Goal: Task Accomplishment & Management: Manage account settings

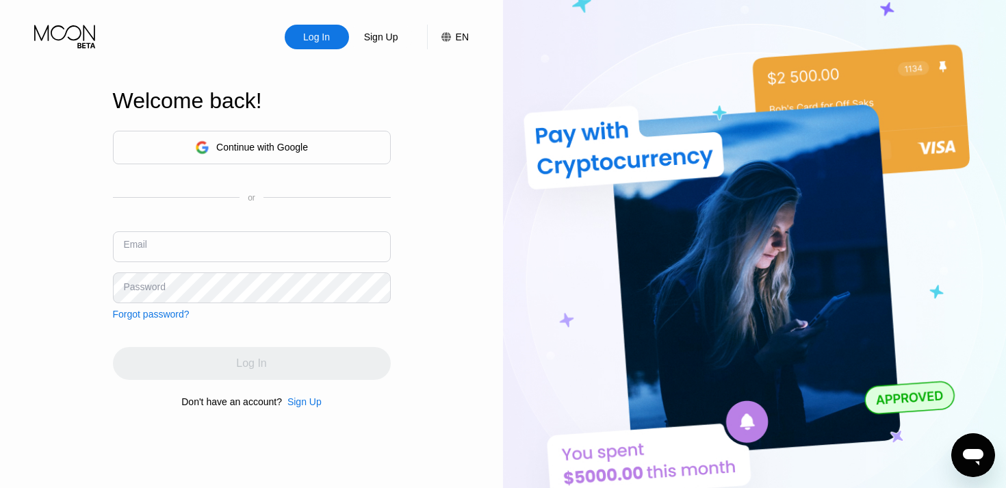
click at [241, 236] on input "text" at bounding box center [252, 246] width 278 height 31
click at [211, 250] on input "text" at bounding box center [252, 246] width 278 height 31
click at [246, 142] on div "Continue with Google" at bounding box center [262, 147] width 92 height 11
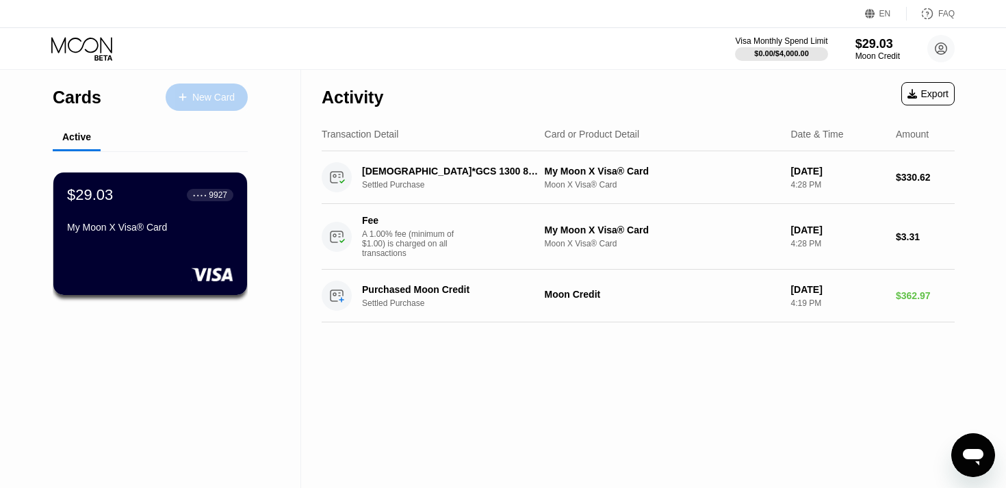
click at [228, 98] on div "New Card" at bounding box center [213, 98] width 42 height 12
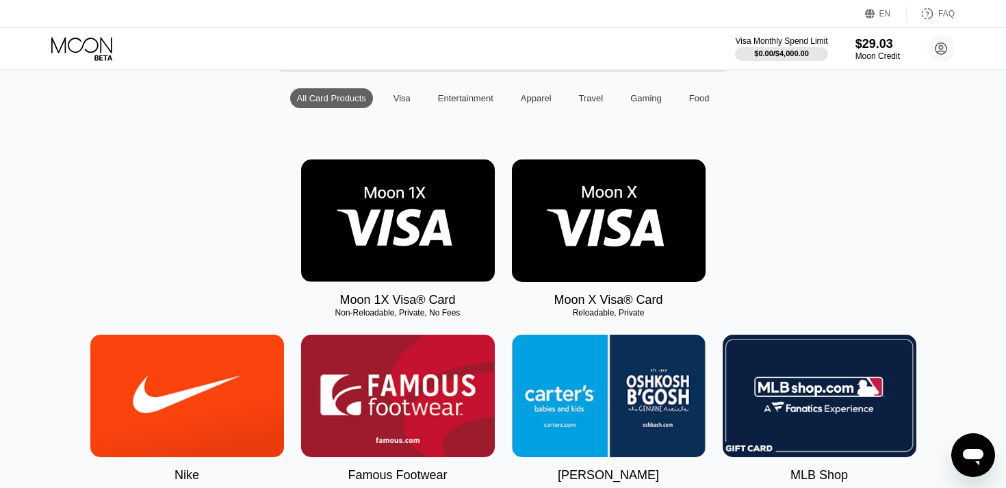
scroll to position [133, 0]
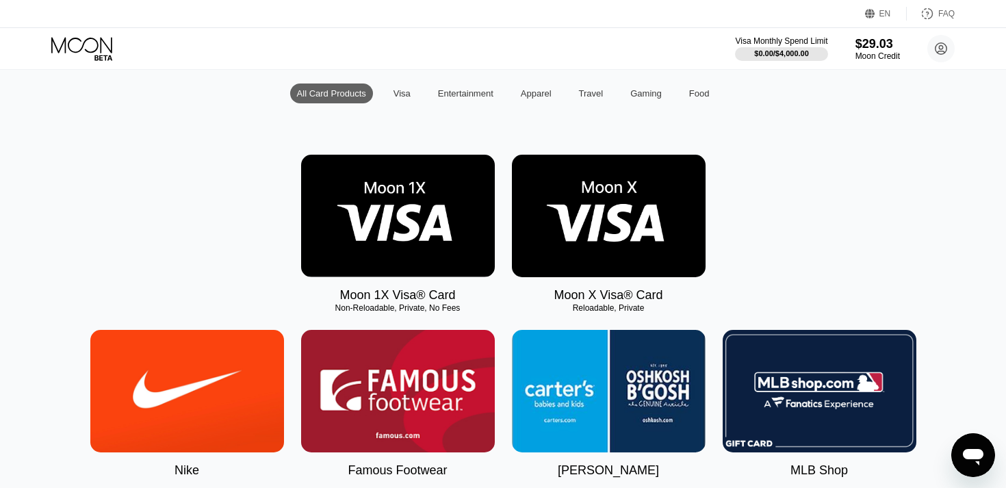
click at [399, 207] on img at bounding box center [398, 216] width 194 height 122
